Goal: Transaction & Acquisition: Download file/media

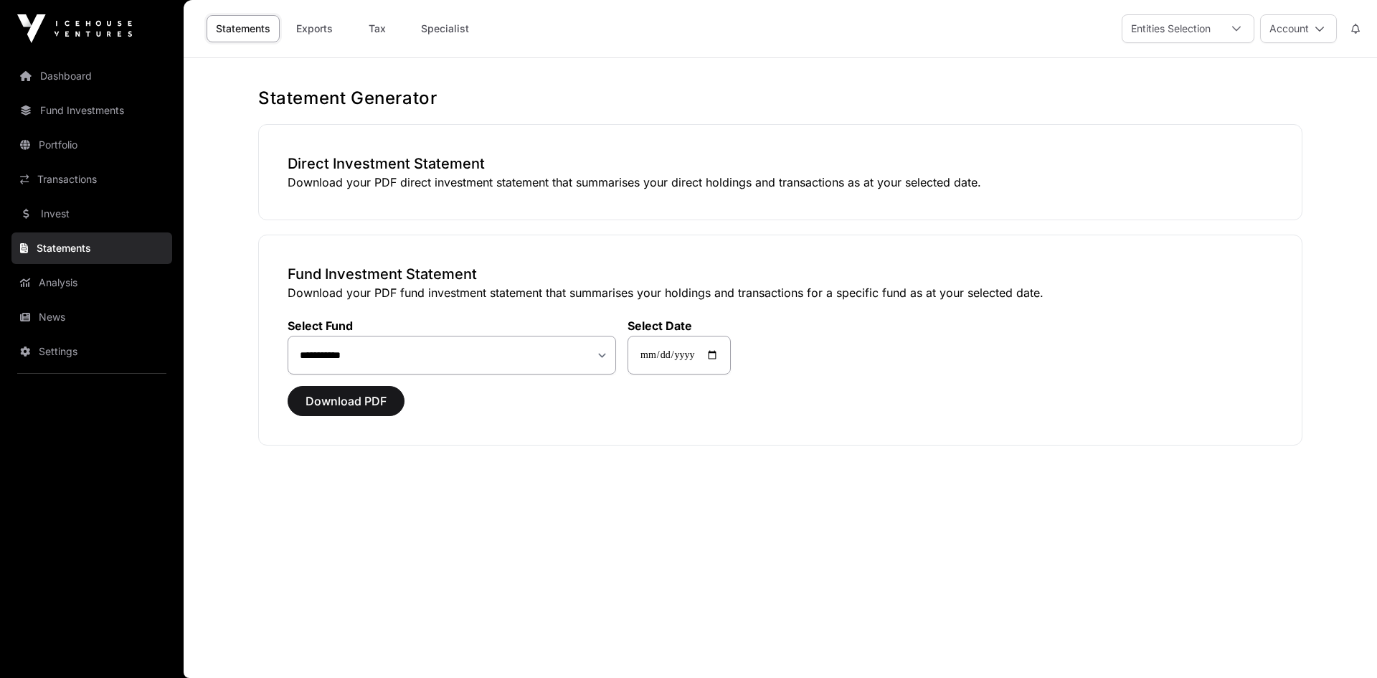
select select "**"
click at [62, 171] on link "Transactions" at bounding box center [91, 179] width 161 height 32
click at [94, 174] on link "Transactions" at bounding box center [91, 179] width 161 height 32
click at [60, 184] on link "Transactions" at bounding box center [91, 179] width 161 height 32
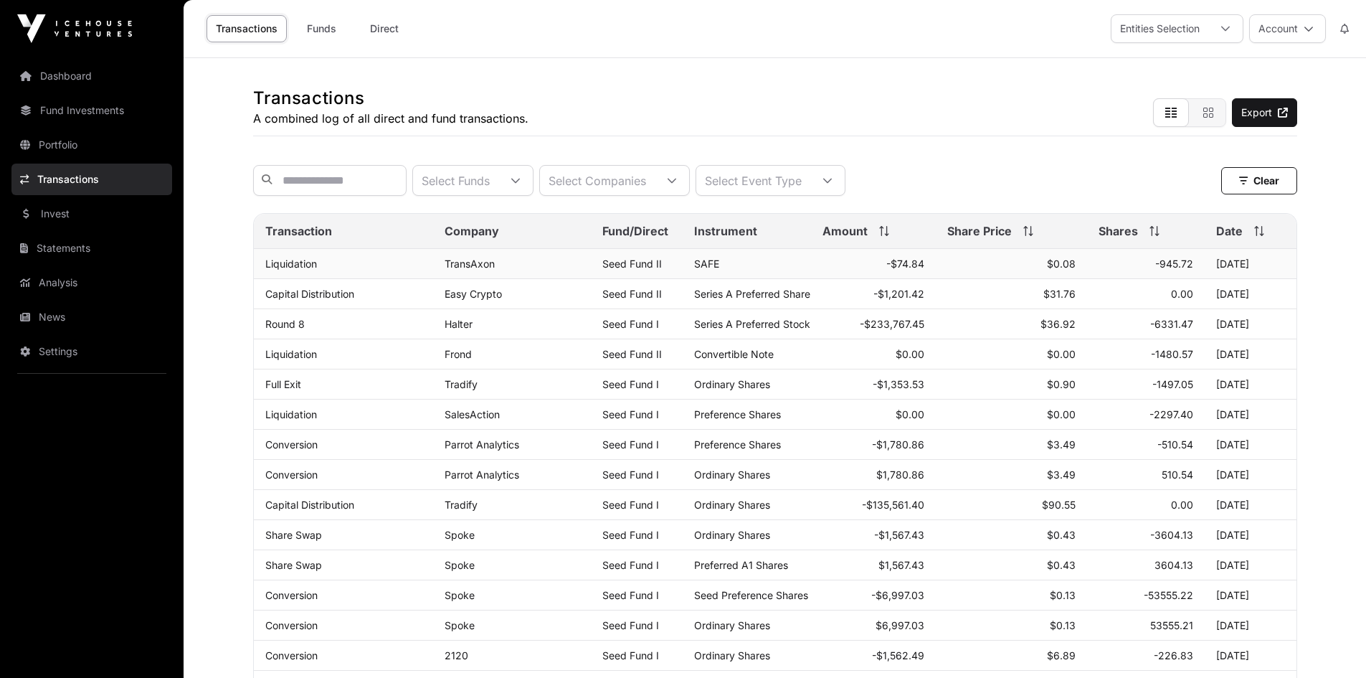
click at [507, 270] on div "TransAxon" at bounding box center [512, 263] width 135 height 12
click at [1273, 277] on td "[DATE]" at bounding box center [1251, 264] width 92 height 30
click at [469, 270] on link "TransAxon" at bounding box center [470, 263] width 50 height 12
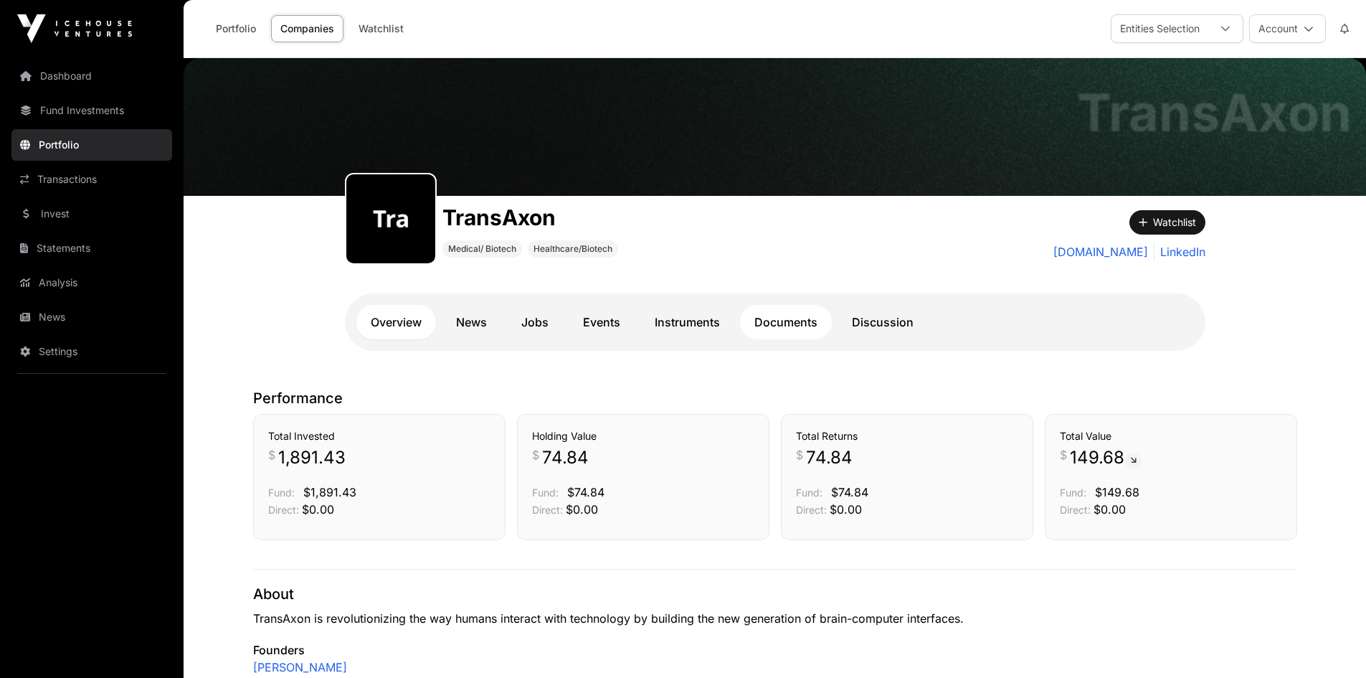
click at [768, 314] on link "Documents" at bounding box center [786, 322] width 92 height 34
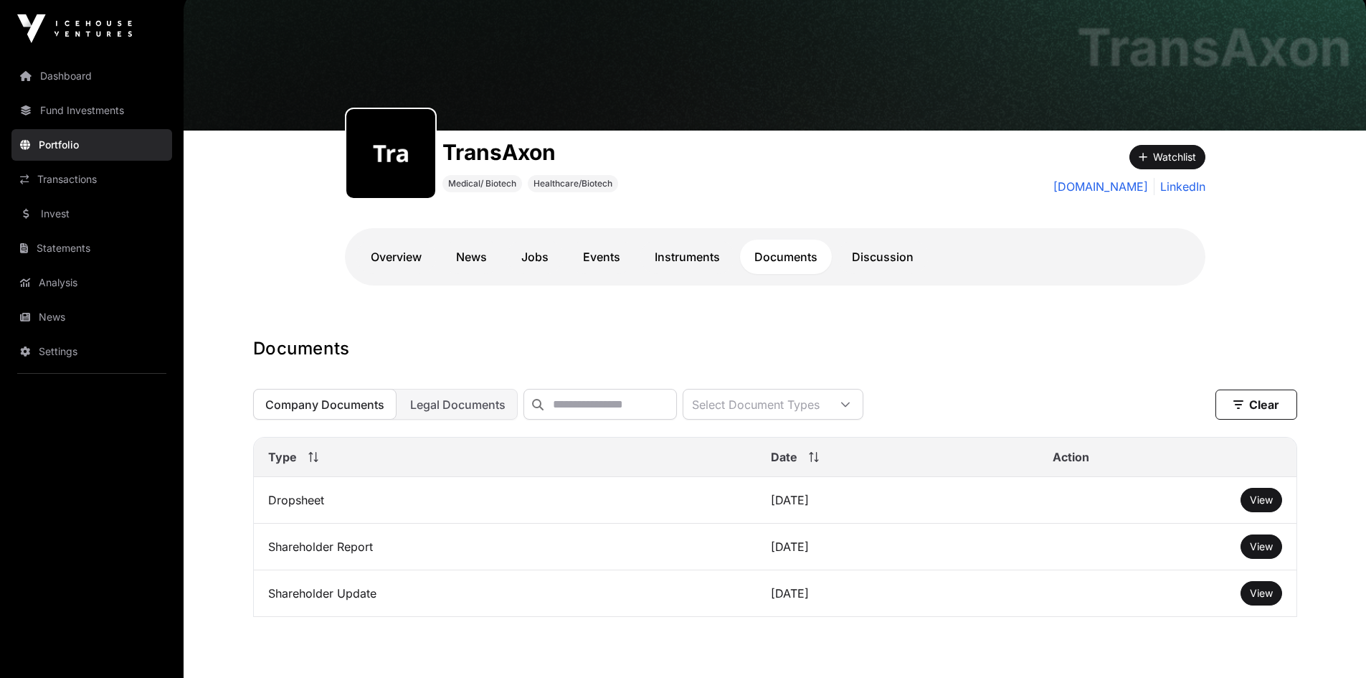
scroll to position [135, 0]
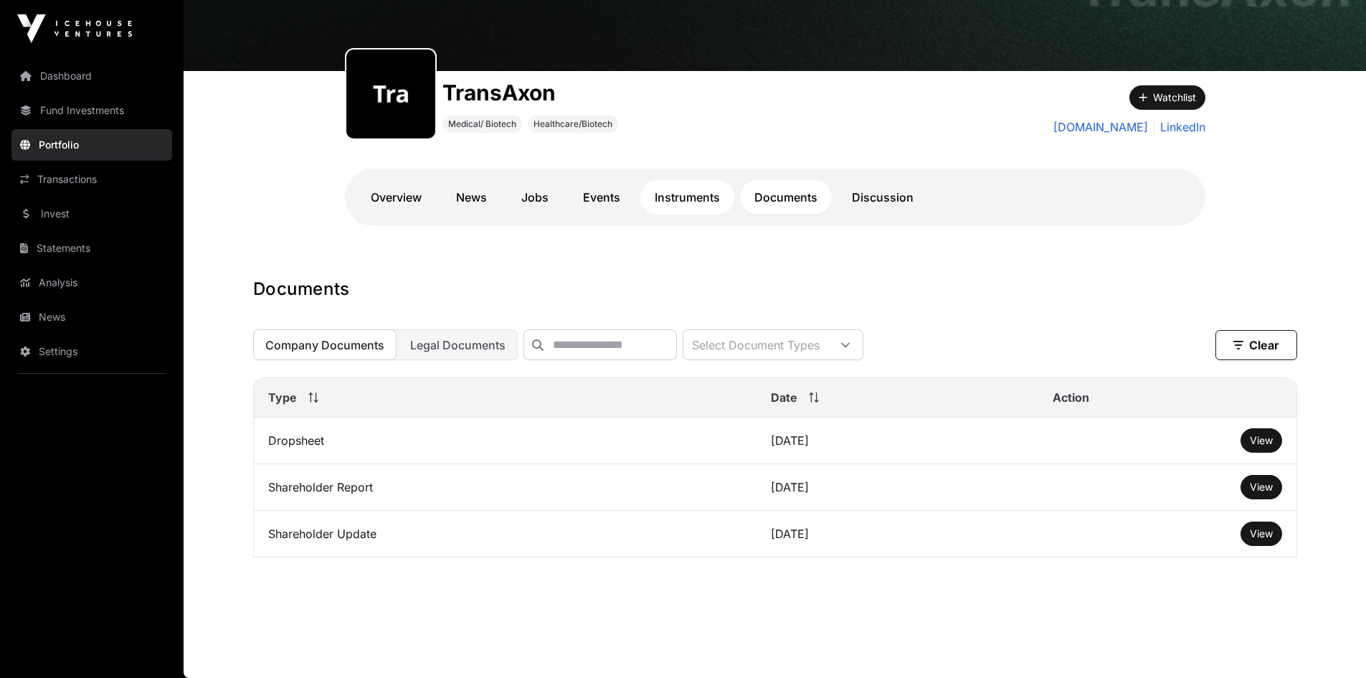
click at [686, 189] on link "Instruments" at bounding box center [687, 197] width 94 height 34
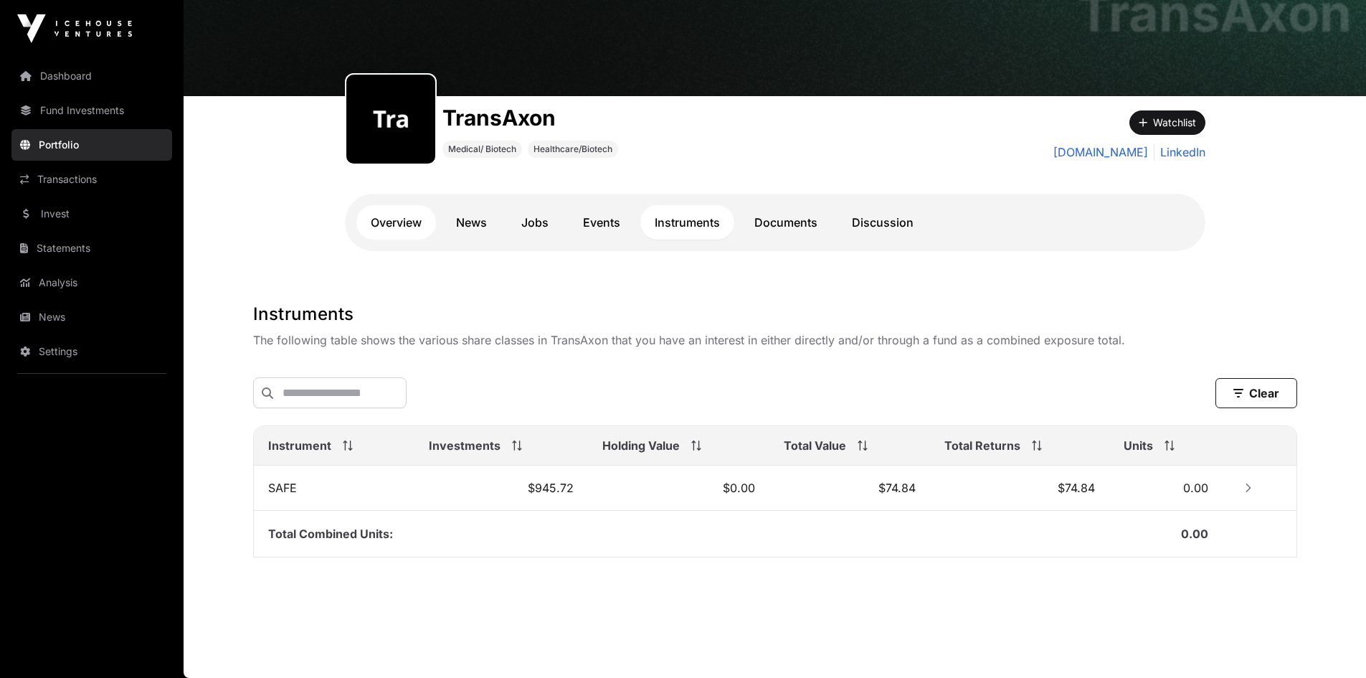
click at [407, 209] on link "Overview" at bounding box center [396, 222] width 80 height 34
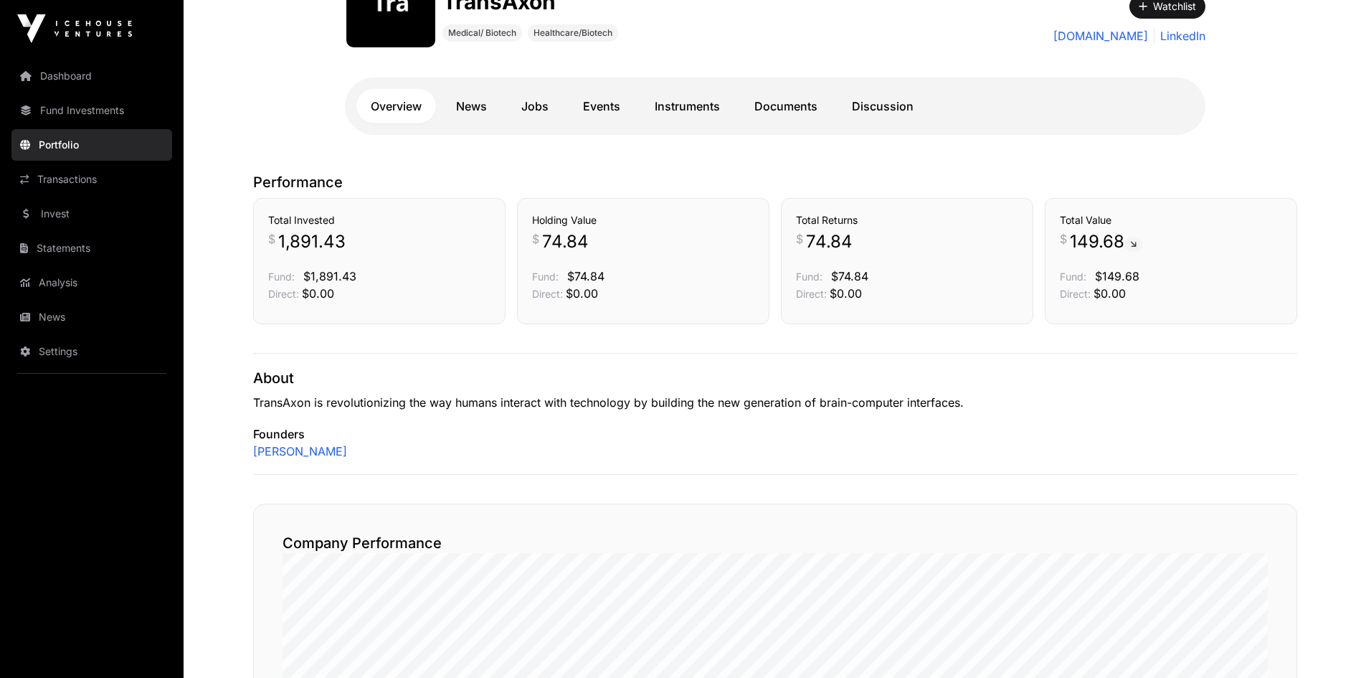
scroll to position [174, 0]
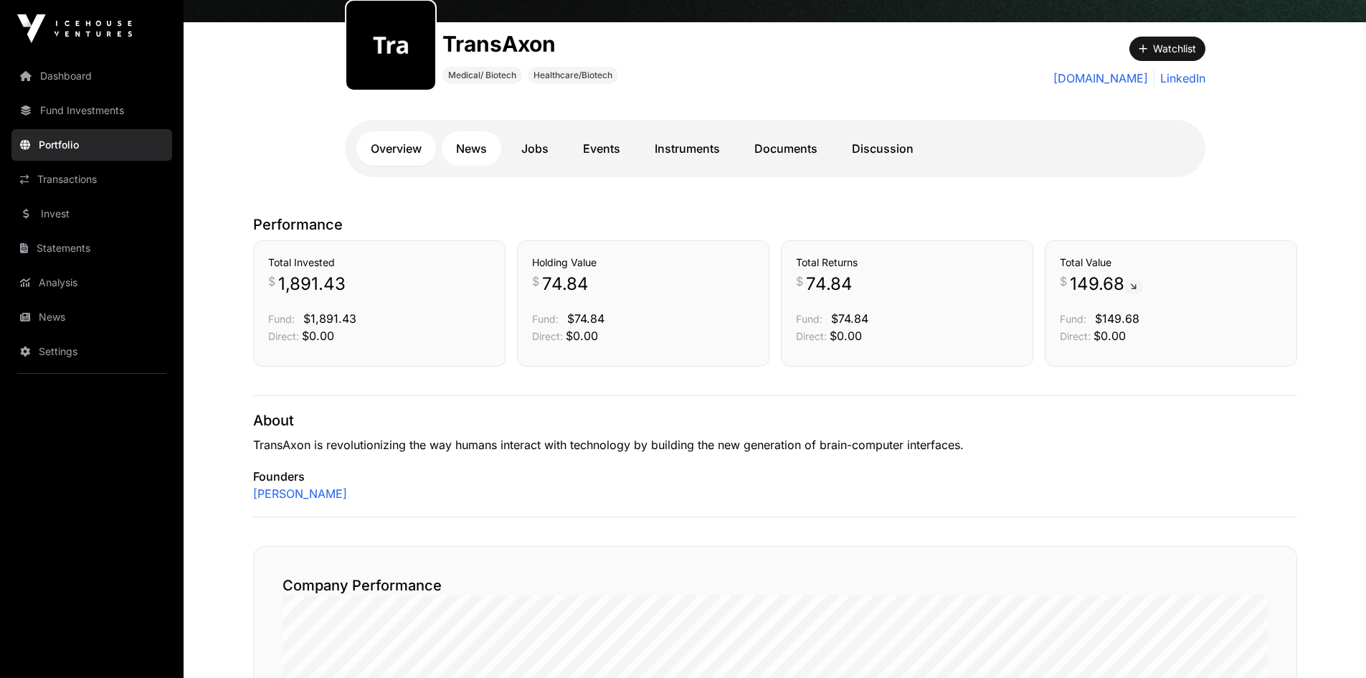
click at [465, 153] on link "News" at bounding box center [472, 148] width 60 height 34
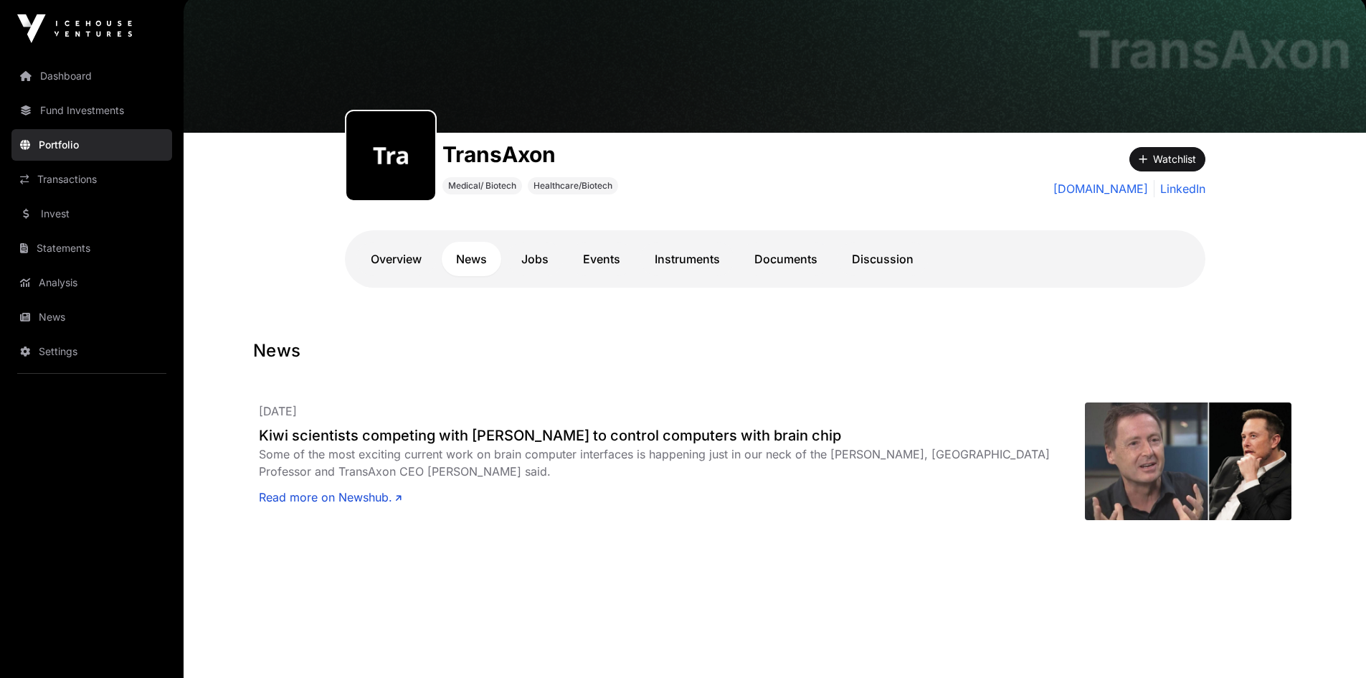
scroll to position [77, 0]
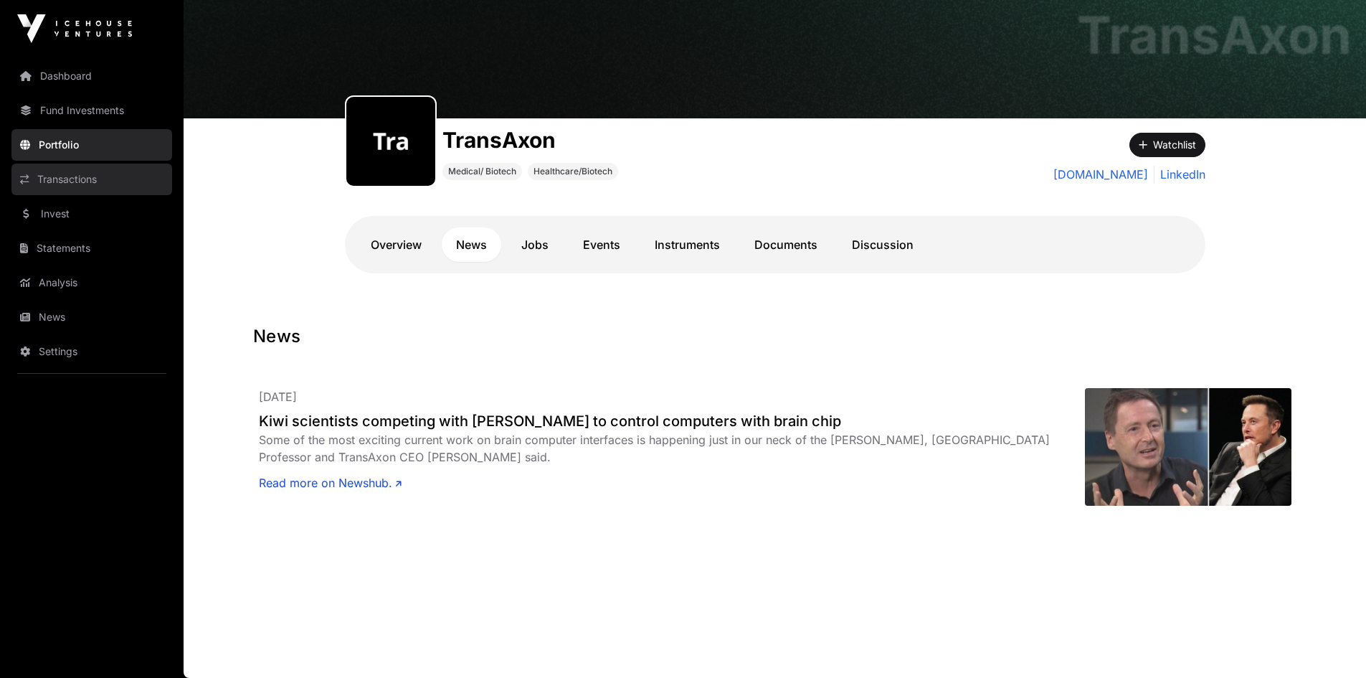
click at [72, 179] on link "Transactions" at bounding box center [91, 179] width 161 height 32
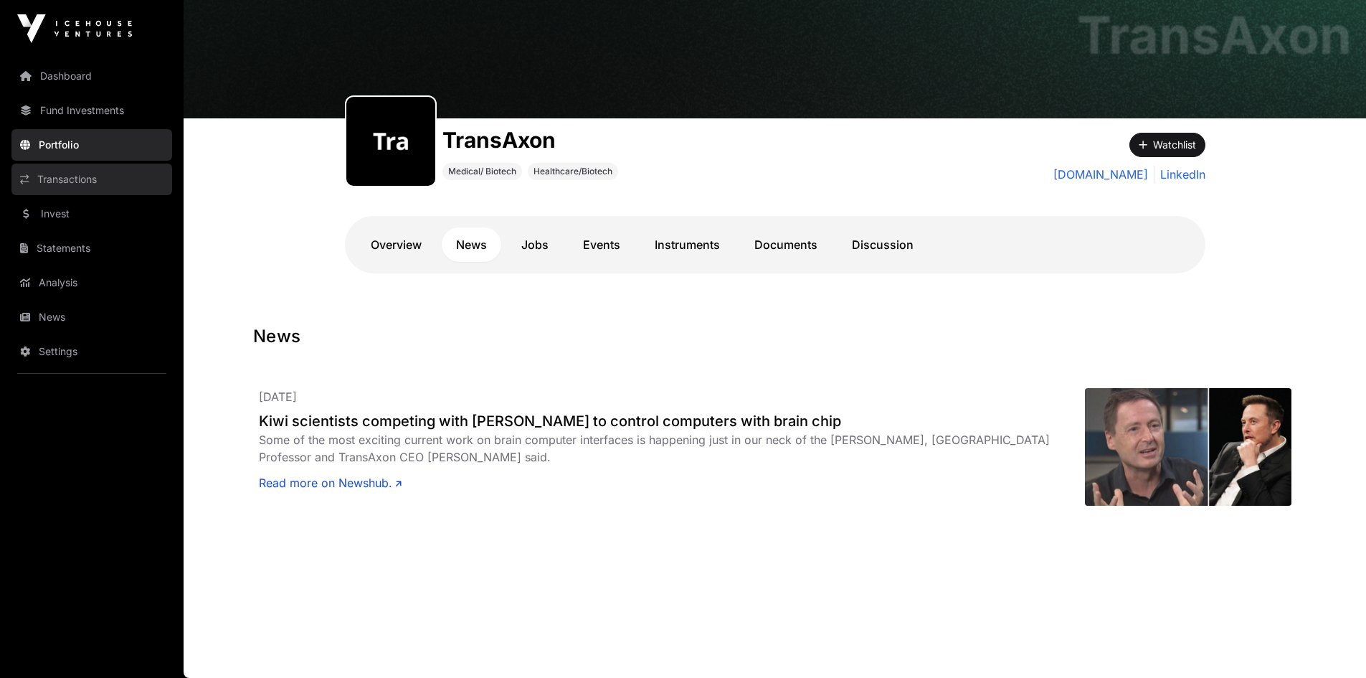
click at [72, 179] on link "Transactions" at bounding box center [91, 179] width 161 height 32
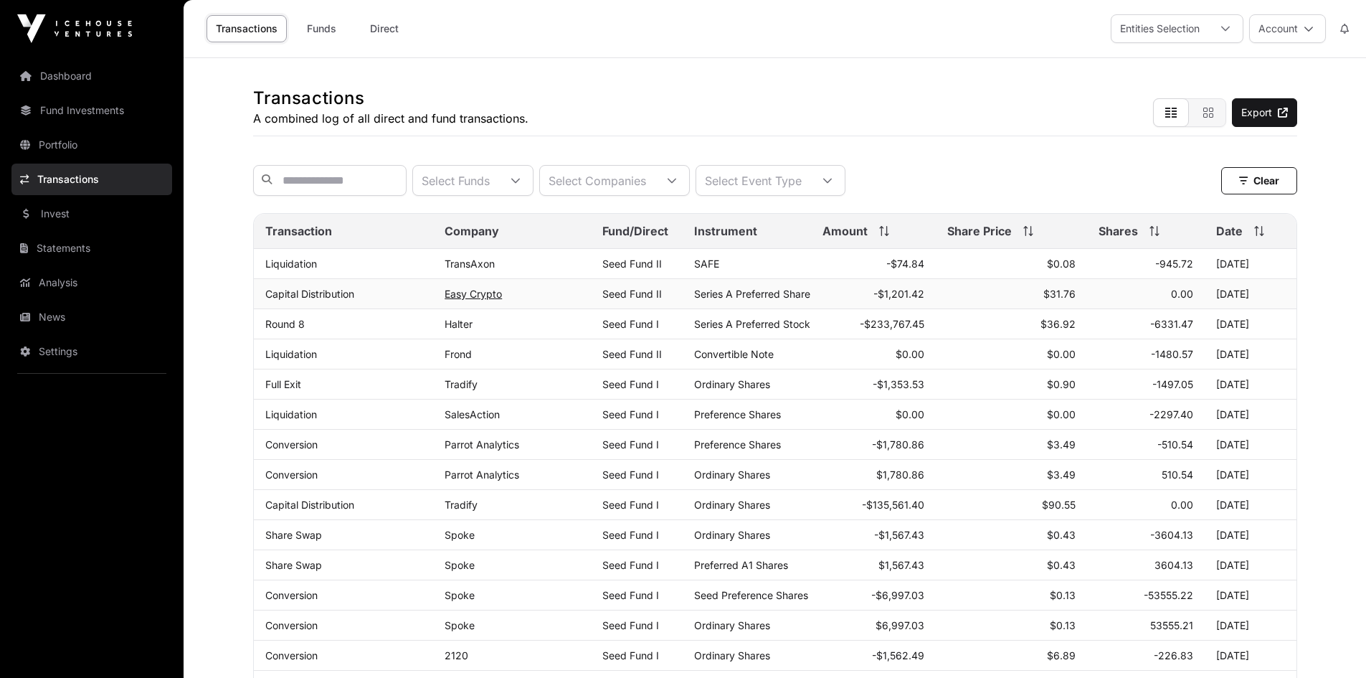
click at [472, 300] on link "Easy Crypto" at bounding box center [473, 294] width 57 height 12
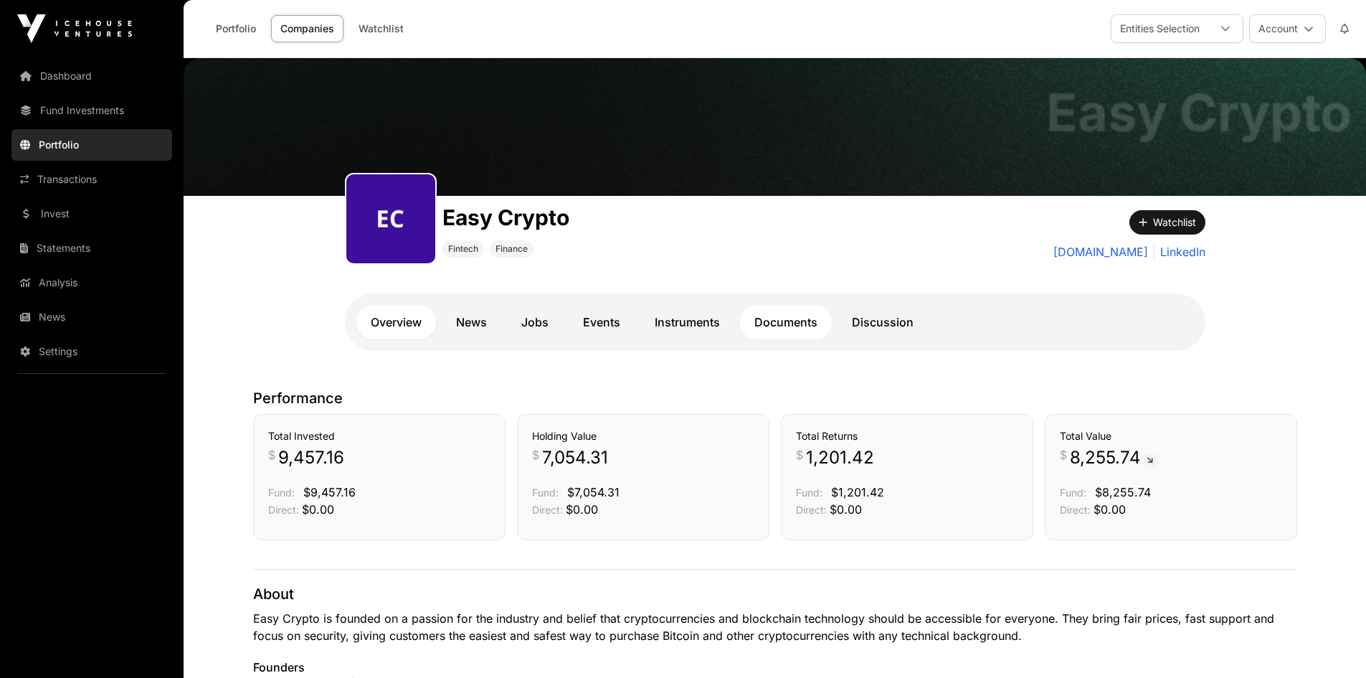
click at [793, 330] on link "Documents" at bounding box center [786, 322] width 92 height 34
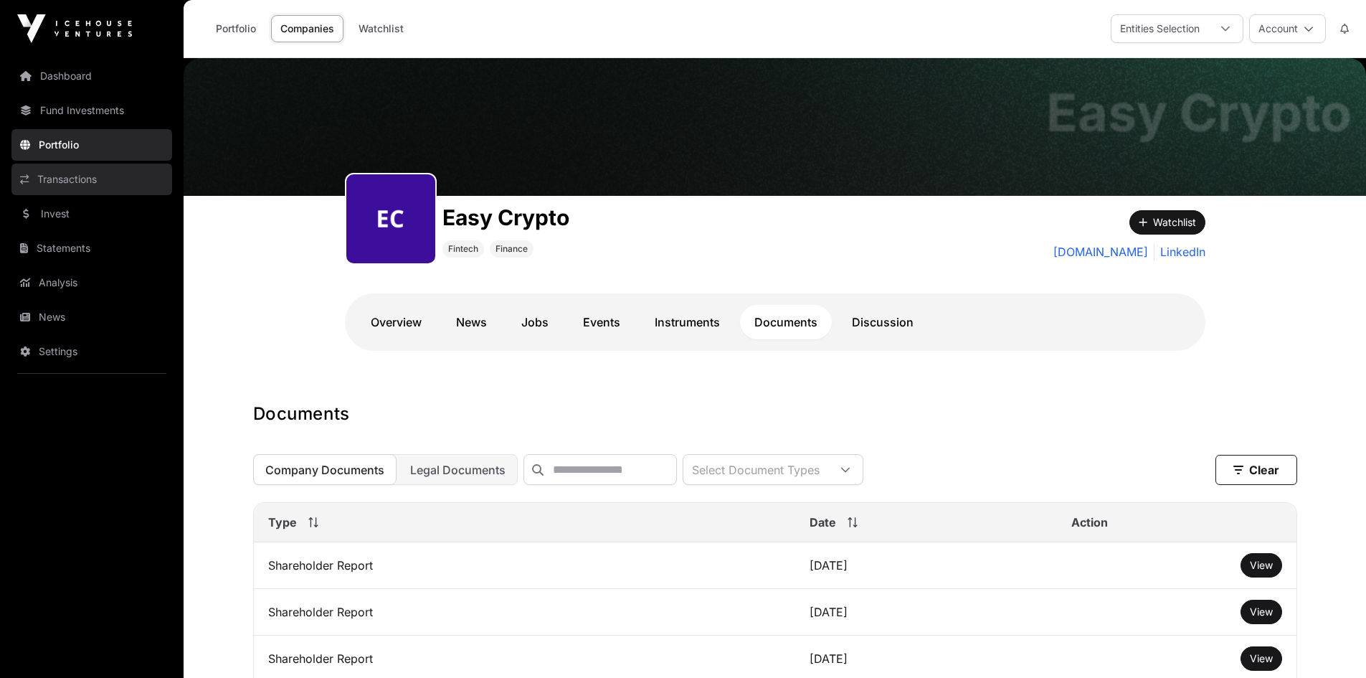
click at [65, 179] on link "Transactions" at bounding box center [91, 179] width 161 height 32
click at [34, 179] on link "Transactions" at bounding box center [91, 179] width 161 height 32
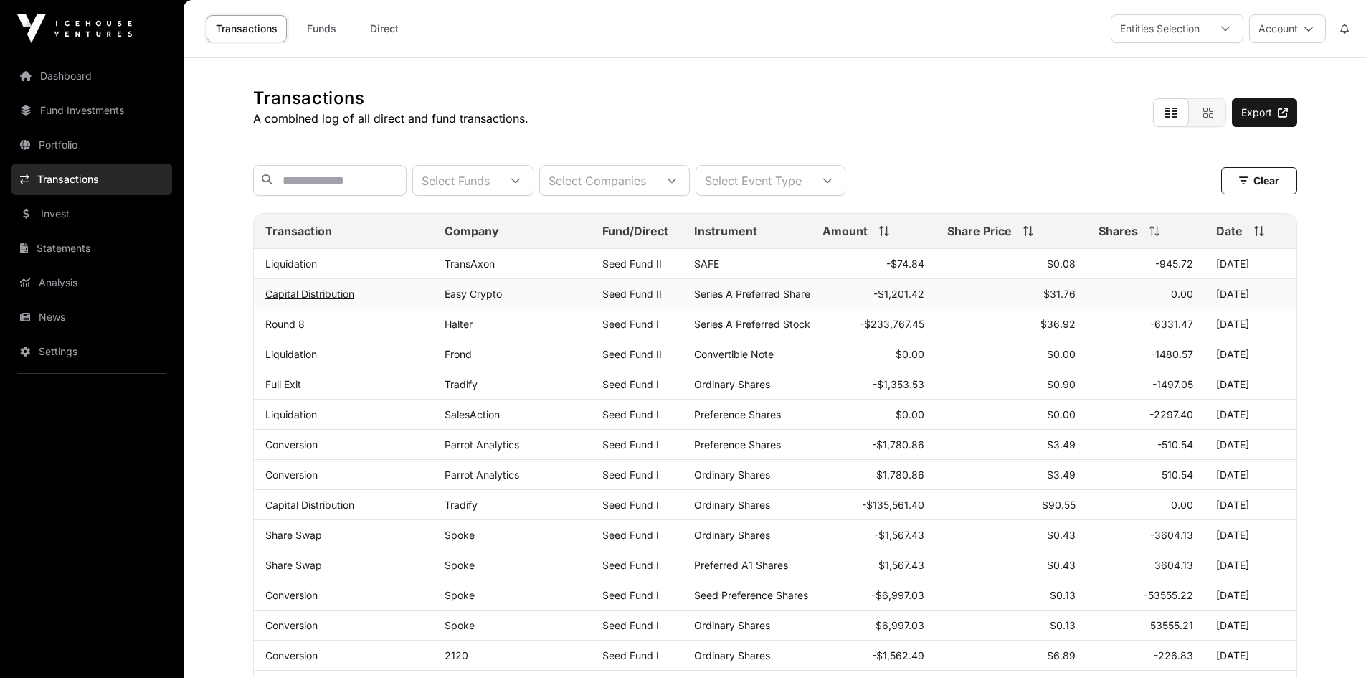
click at [313, 300] on link "Capital Distribution" at bounding box center [309, 294] width 89 height 12
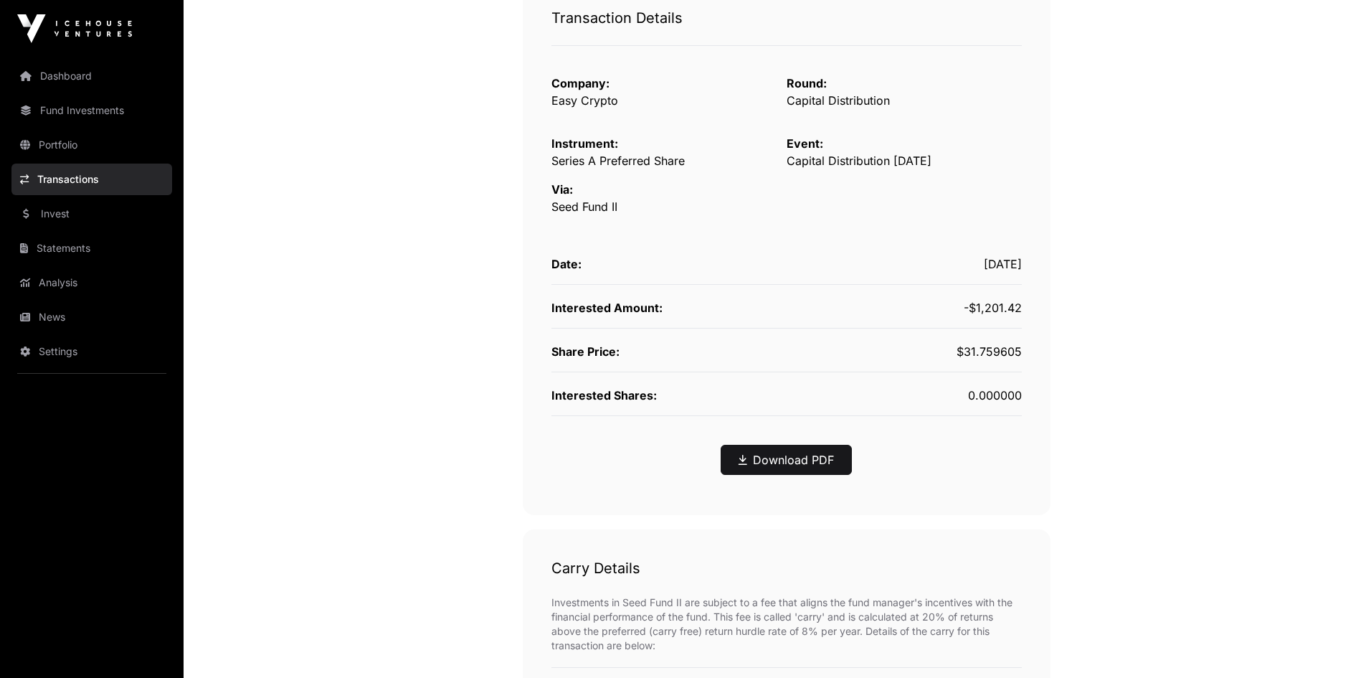
scroll to position [228, 0]
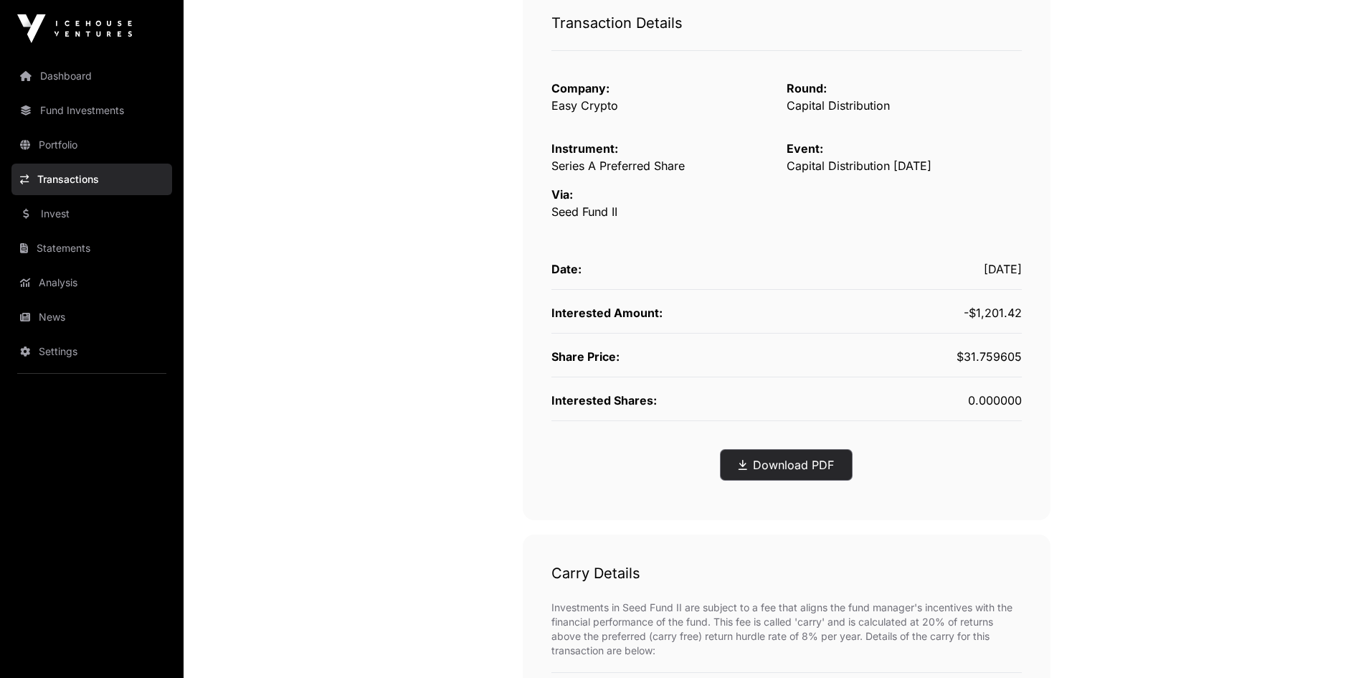
click at [769, 455] on button "Download PDF" at bounding box center [786, 465] width 131 height 30
click at [787, 465] on link "Download PDF" at bounding box center [785, 464] width 95 height 17
click at [61, 184] on link "Transactions" at bounding box center [91, 179] width 161 height 32
